Goal: Transaction & Acquisition: Purchase product/service

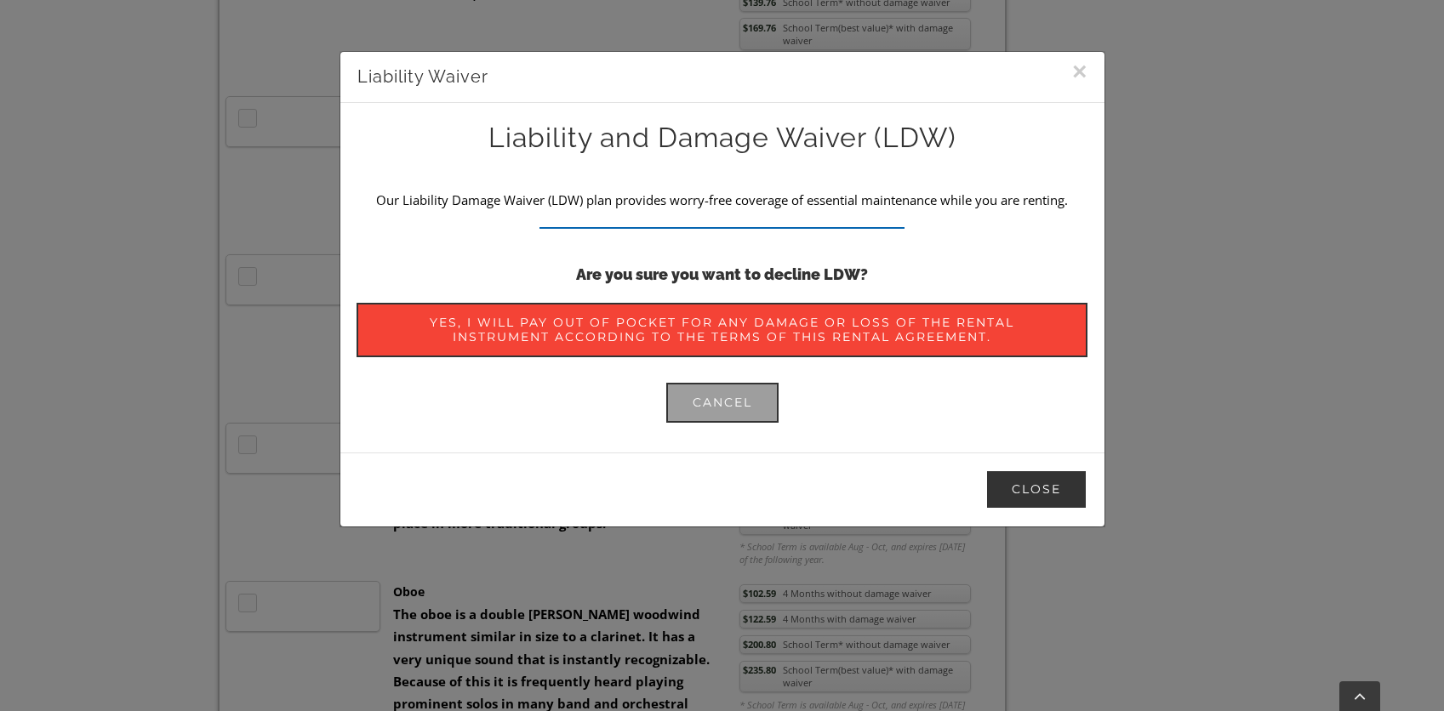
click at [1016, 498] on button "Close" at bounding box center [1036, 490] width 102 height 40
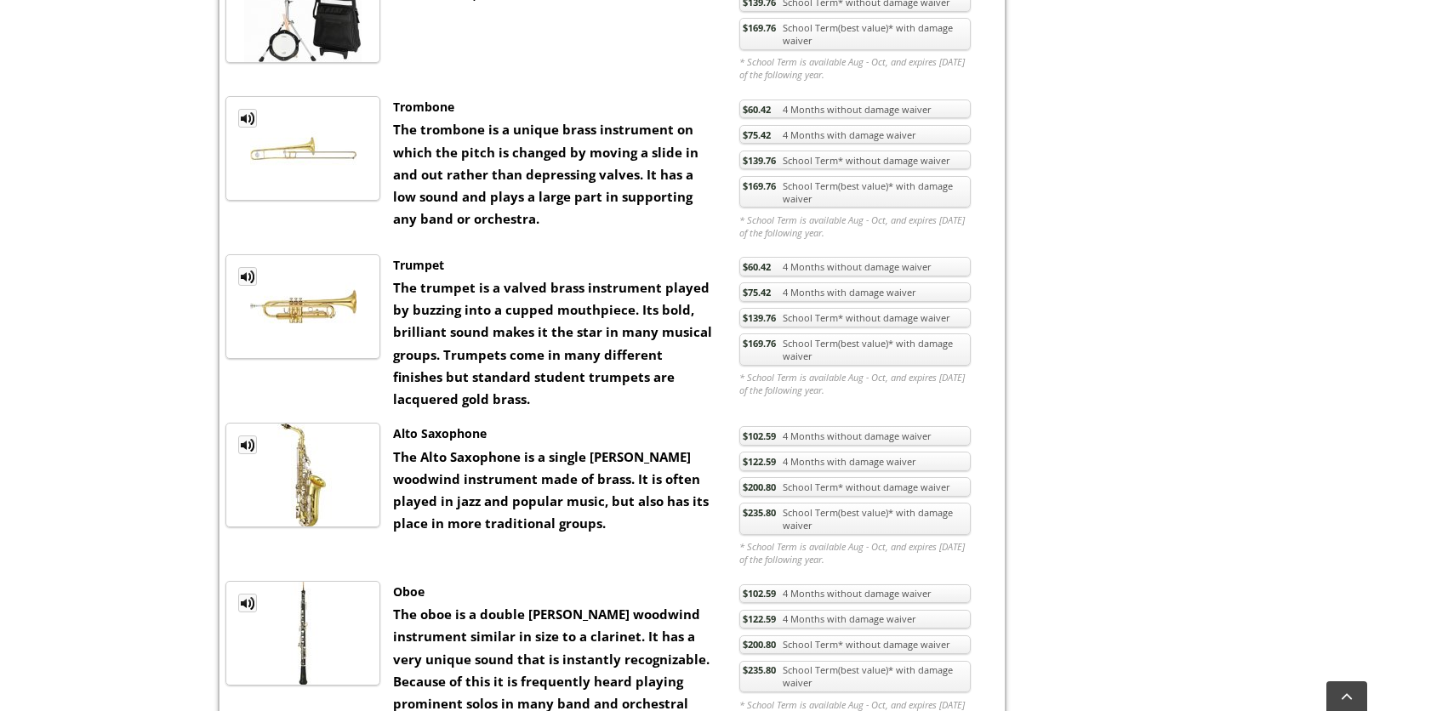
click at [903, 318] on link "$139.76 School Term* without damage waiver" at bounding box center [855, 318] width 231 height 20
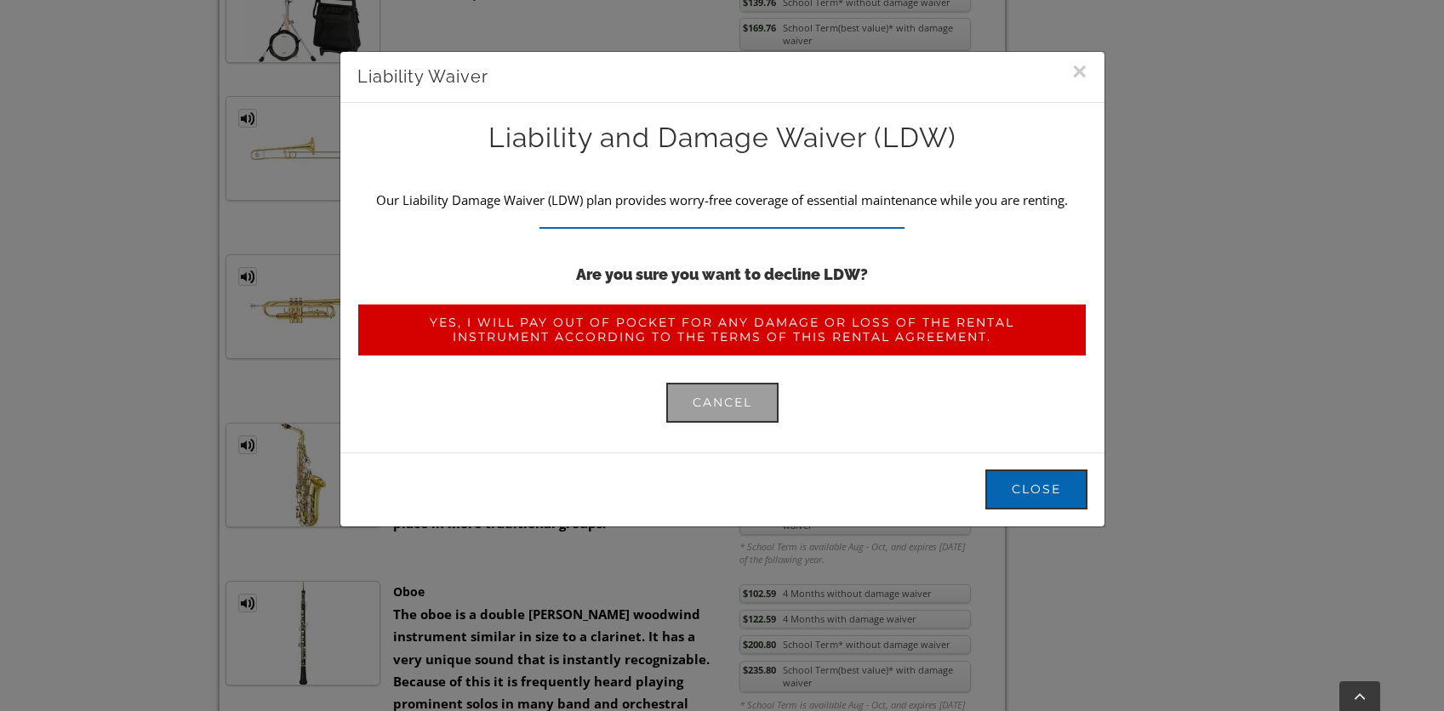
click at [843, 336] on span "Yes, I will pay out of pocket for any damage or loss of the rental instrument a…" at bounding box center [721, 330] width 677 height 29
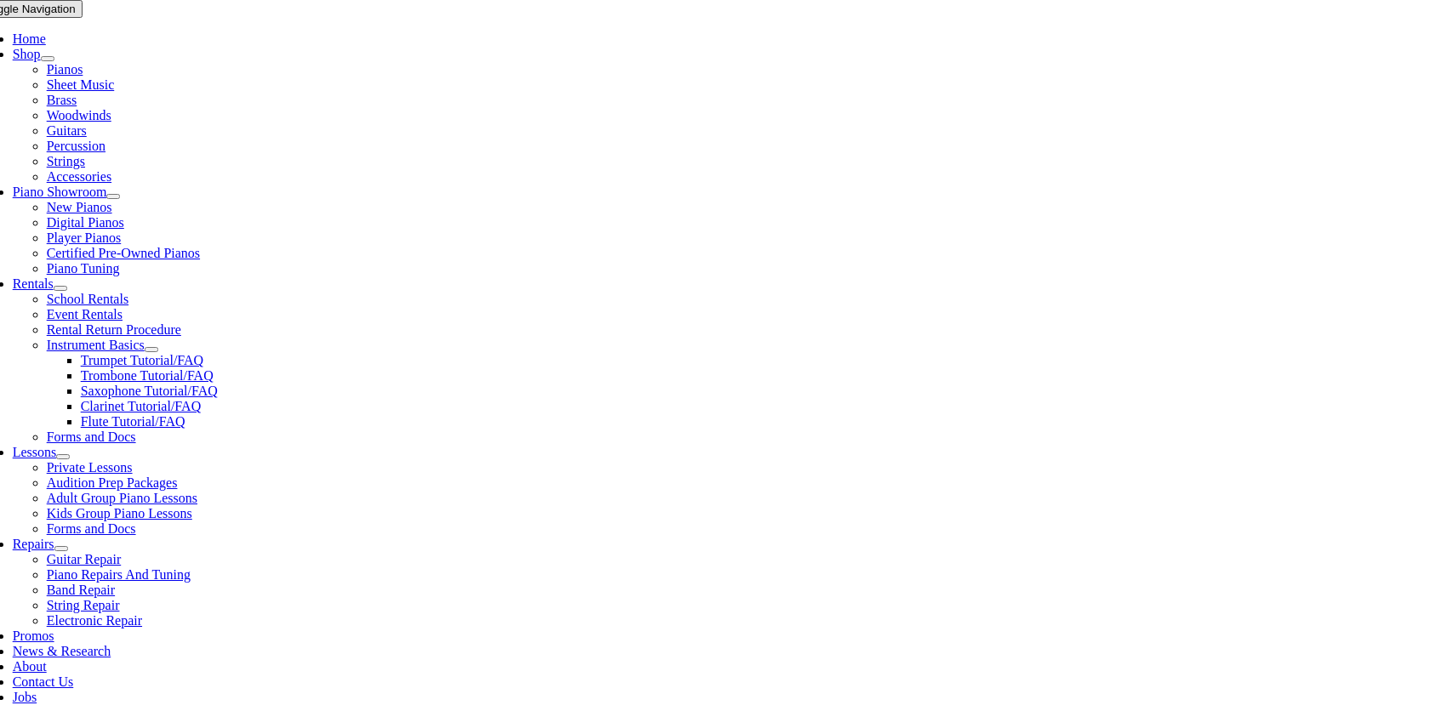
scroll to position [340, 0]
checkbox input"] "true"
drag, startPoint x: 467, startPoint y: 497, endPoint x: 248, endPoint y: 499, distance: 219.6
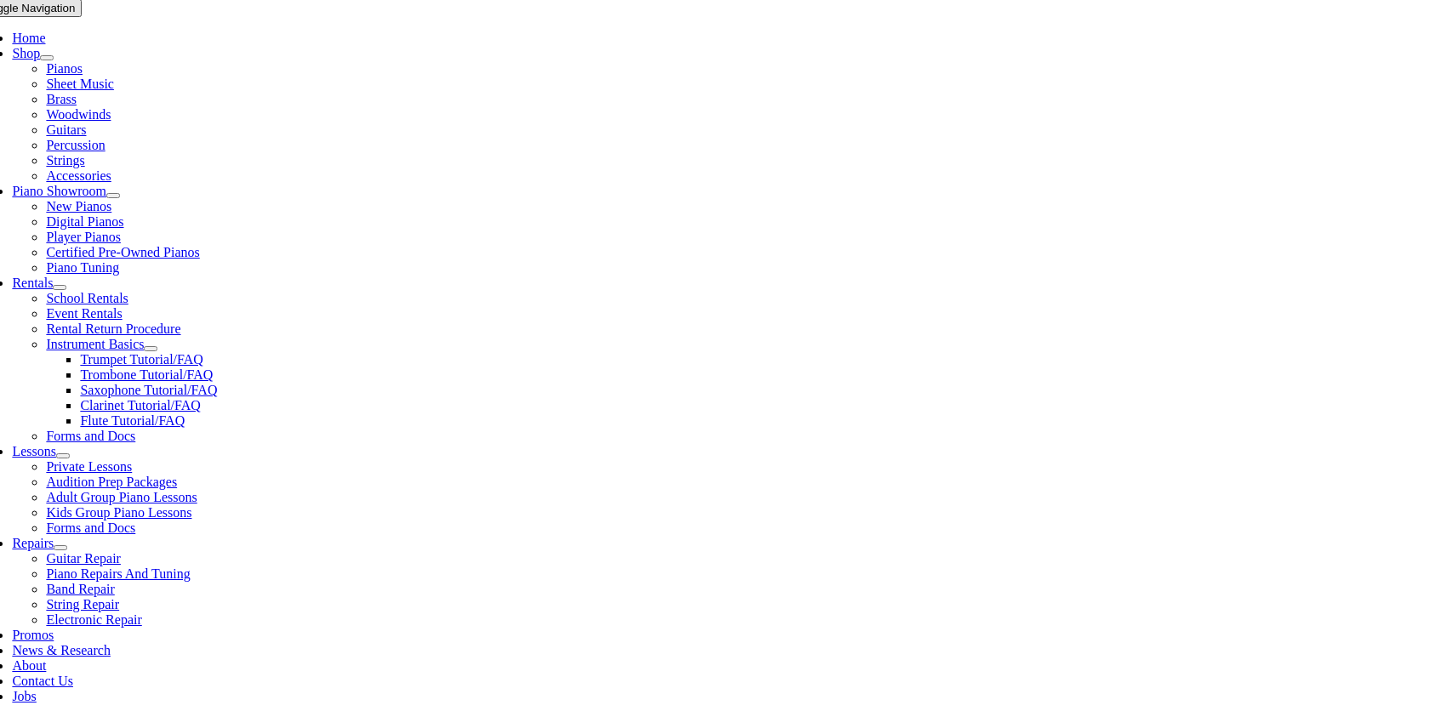
copy li "YACTRKIT Trumpet Maintenance Kit"
checkbox input"] "true"
drag, startPoint x: 441, startPoint y: 459, endPoint x: 246, endPoint y: 463, distance: 194.9
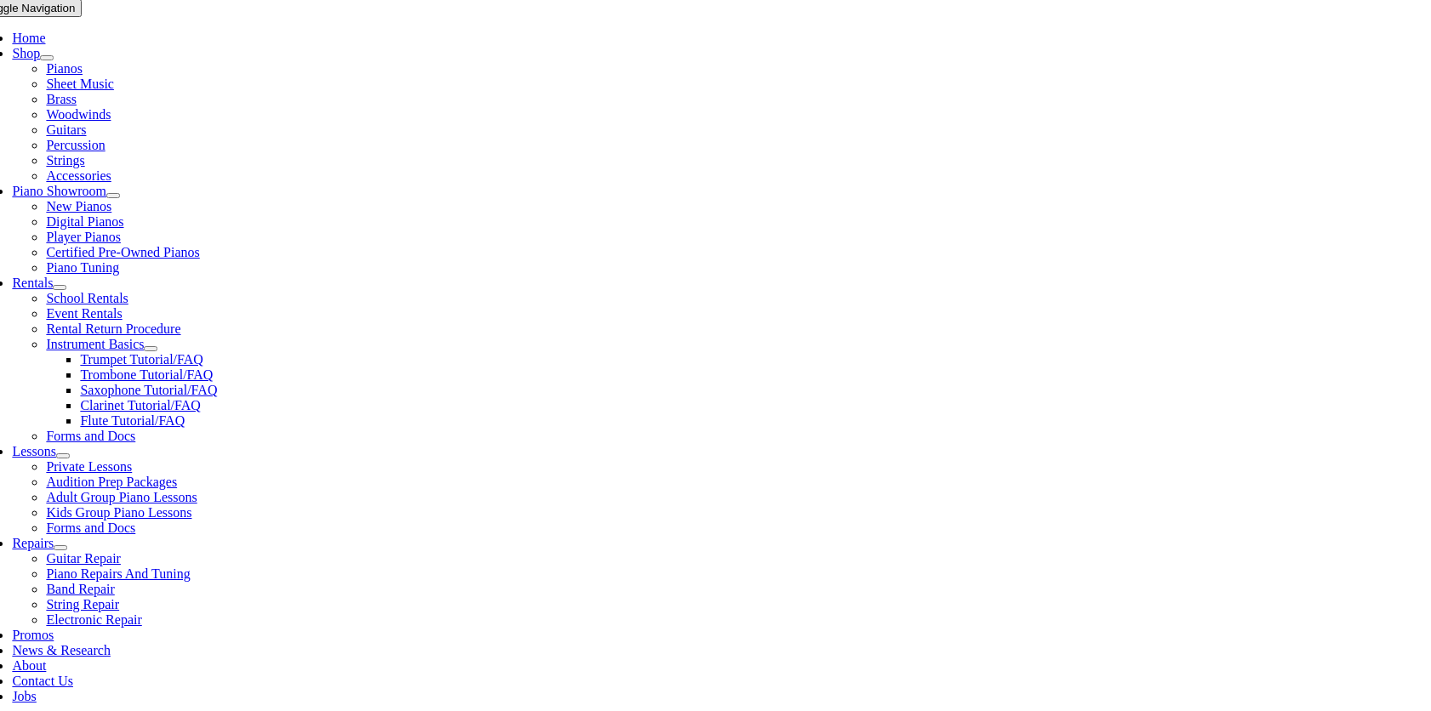
copy li "Collapsible Music Stand w/case"
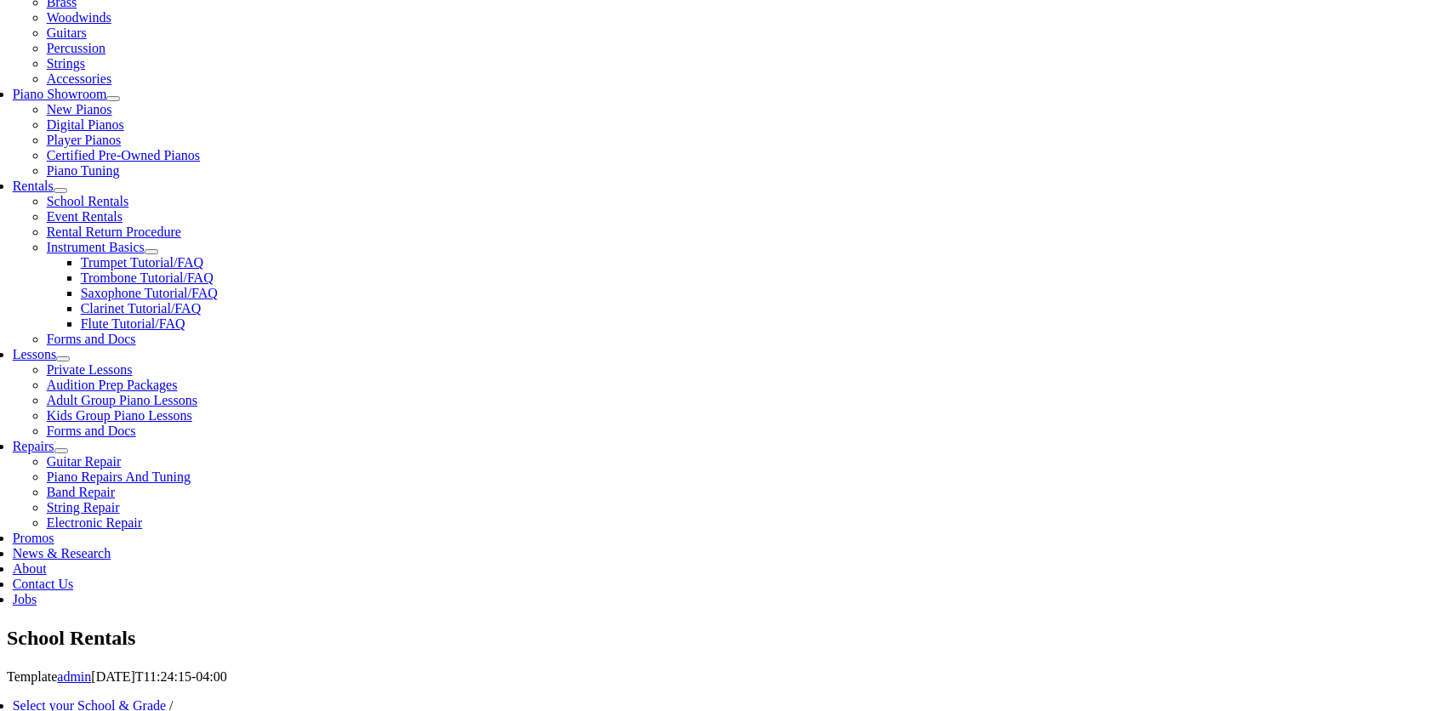
type input "1"
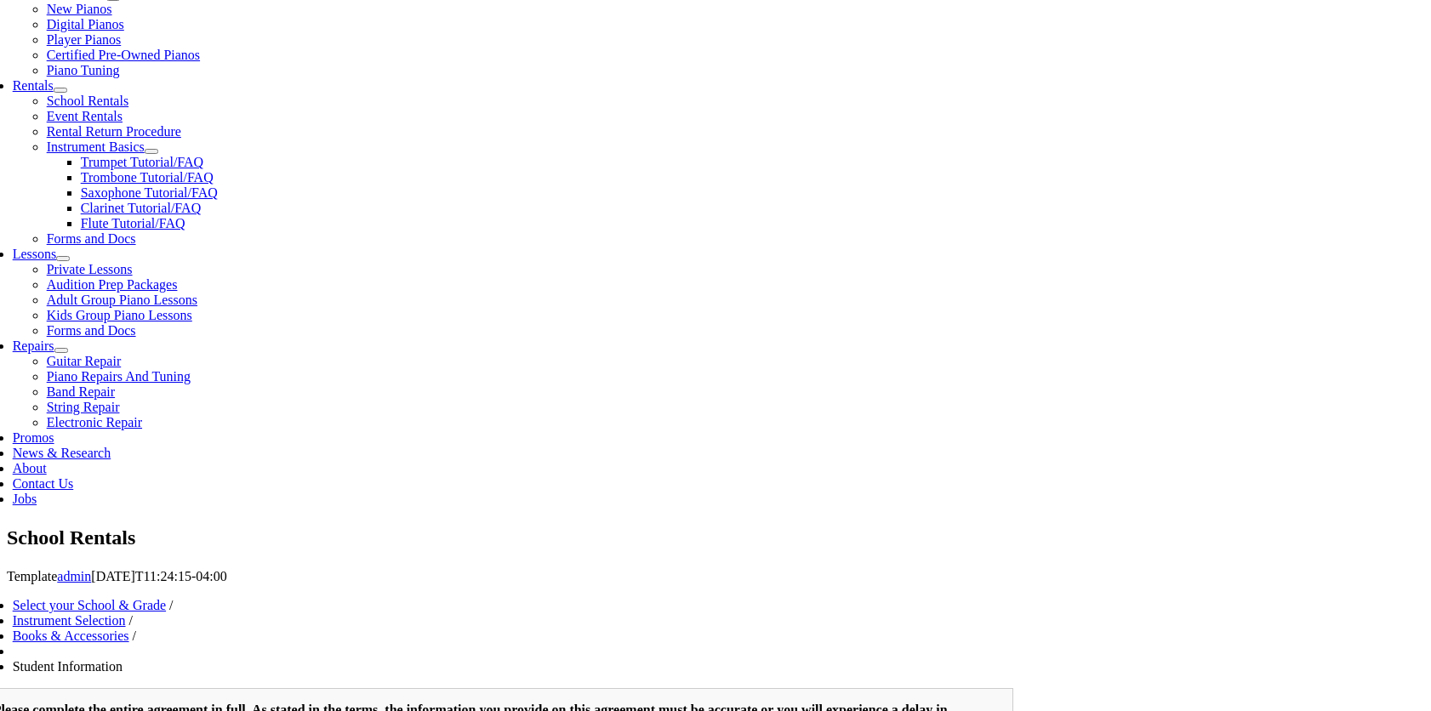
scroll to position [511, 0]
